Goal: Find specific page/section: Find specific page/section

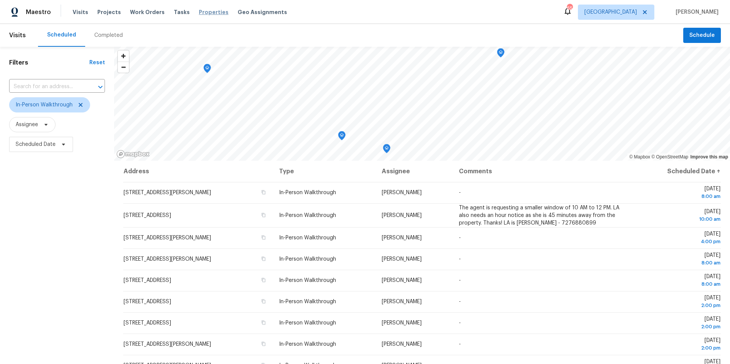
click at [200, 14] on span "Properties" at bounding box center [214, 12] width 30 height 8
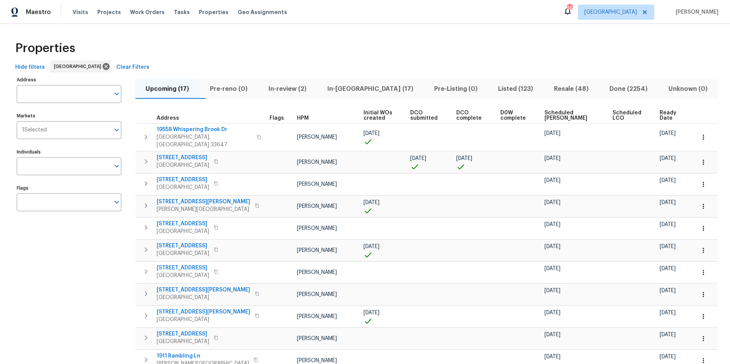
click at [367, 90] on span "In-[GEOGRAPHIC_DATA] (17)" at bounding box center [370, 89] width 98 height 11
